Goal: Transaction & Acquisition: Purchase product/service

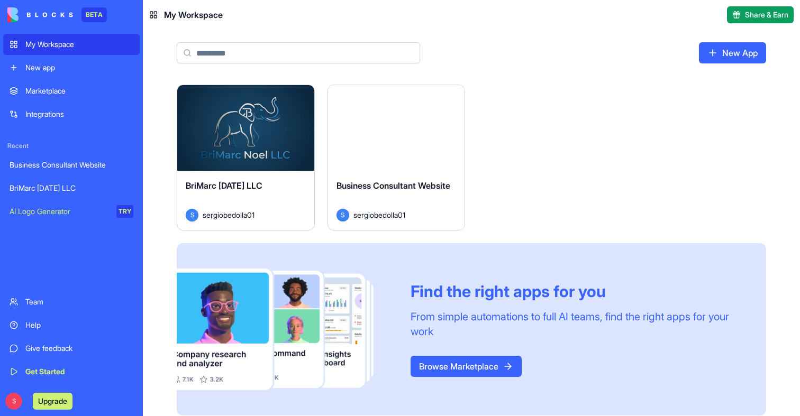
click at [245, 125] on button "Launch" at bounding box center [245, 127] width 79 height 21
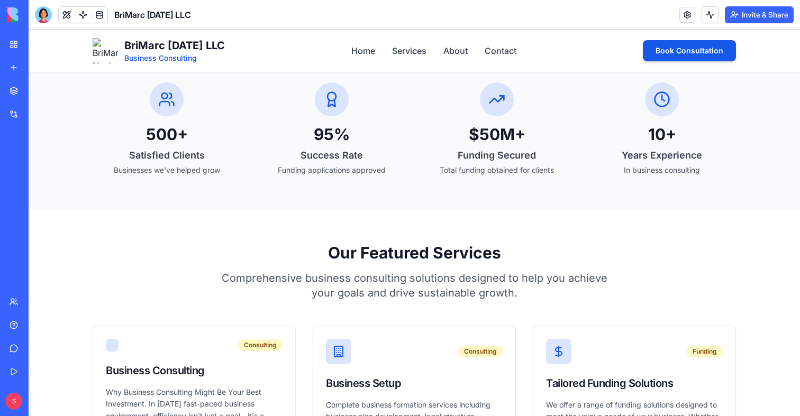
scroll to position [569, 0]
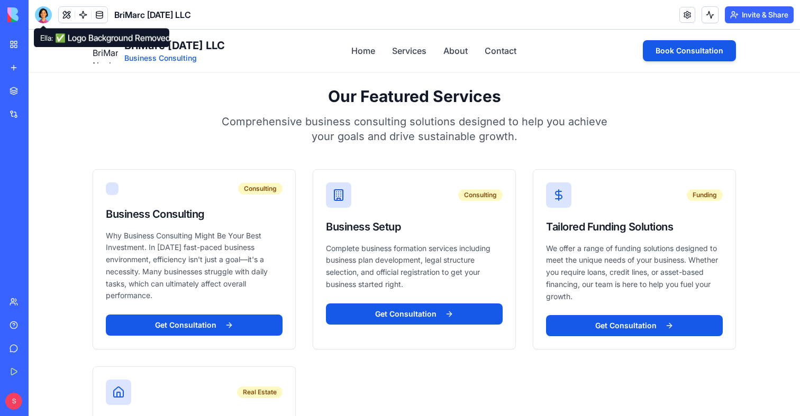
click at [47, 15] on div at bounding box center [43, 14] width 17 height 17
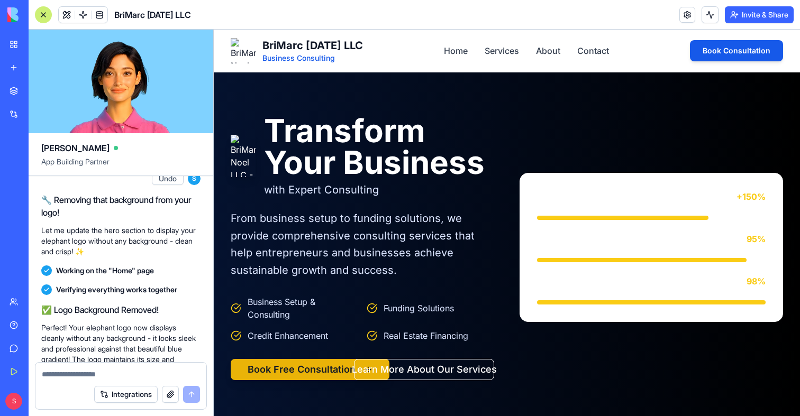
scroll to position [1934, 0]
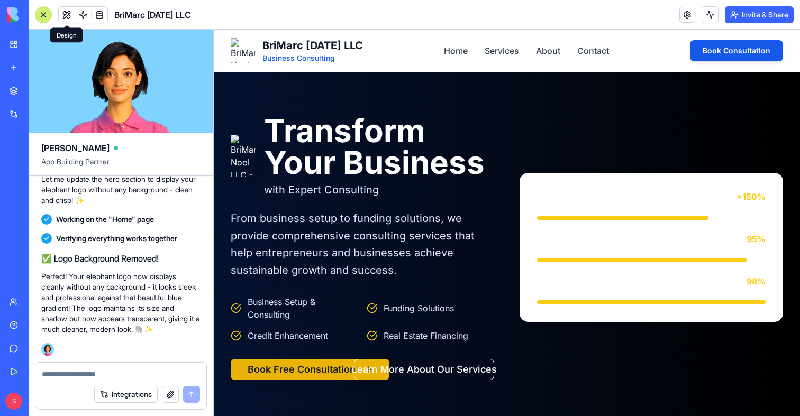
click at [42, 16] on div at bounding box center [43, 14] width 17 height 17
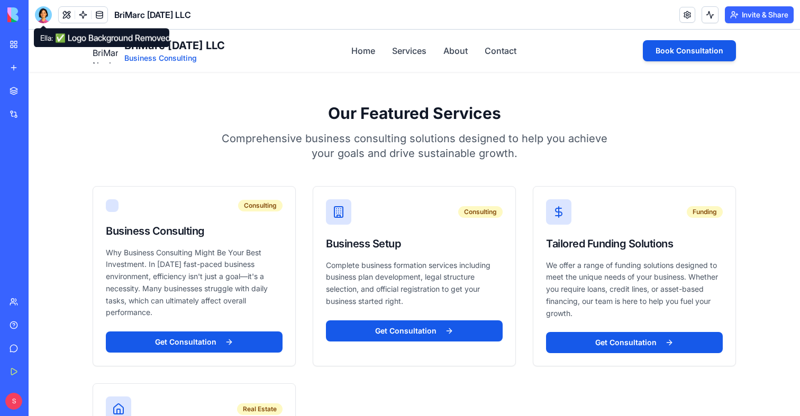
scroll to position [602, 0]
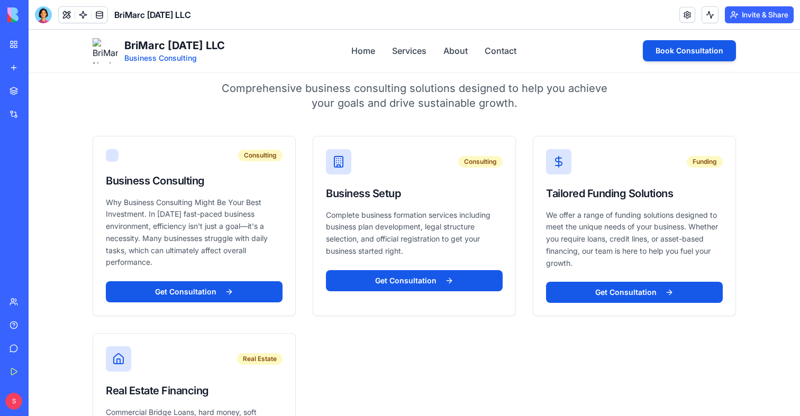
click at [49, 396] on button "Upgrade" at bounding box center [53, 401] width 40 height 17
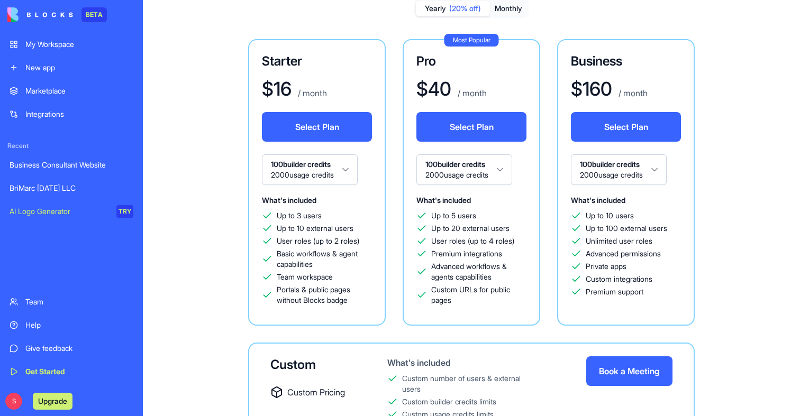
scroll to position [77, 0]
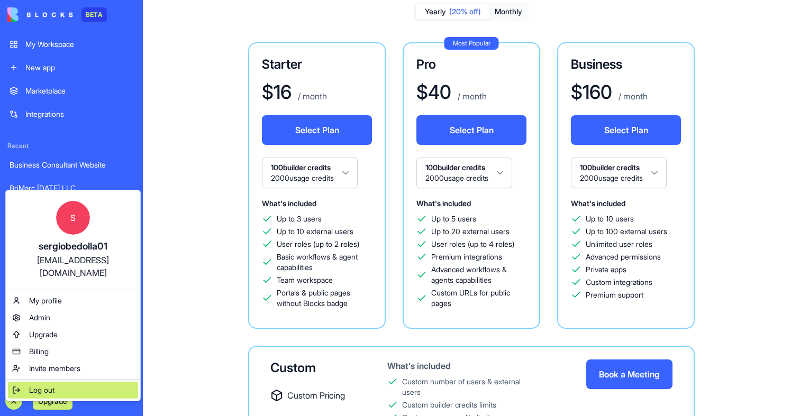
click at [43, 384] on div "Log out" at bounding box center [73, 390] width 130 height 17
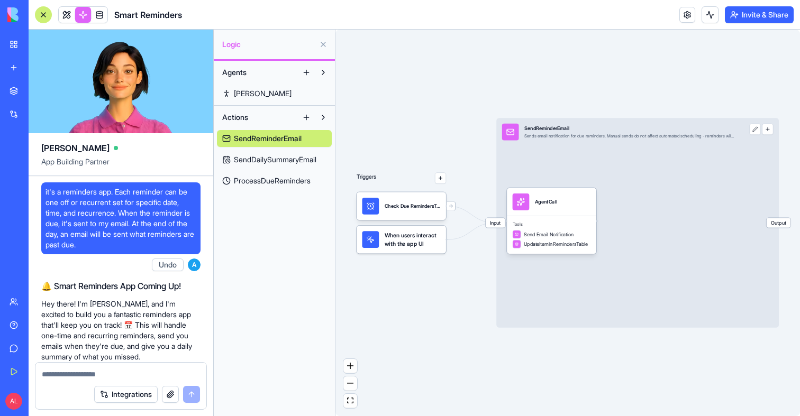
scroll to position [2549, 0]
